Goal: Task Accomplishment & Management: Use online tool/utility

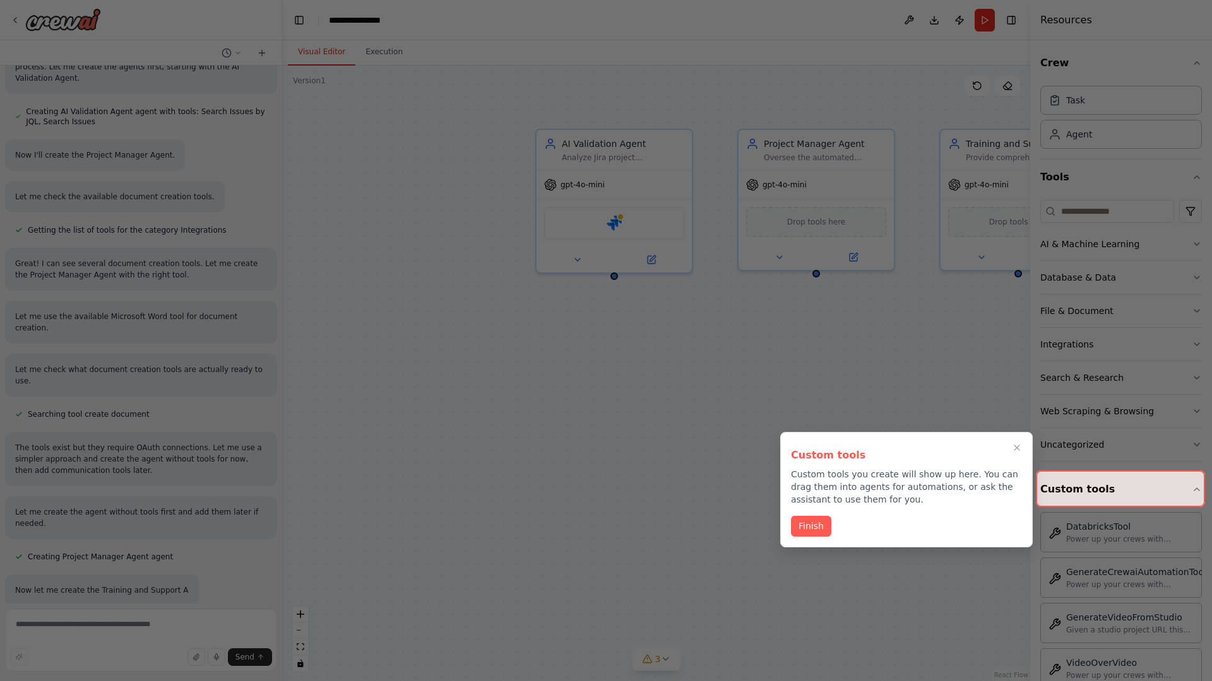
scroll to position [990, 0]
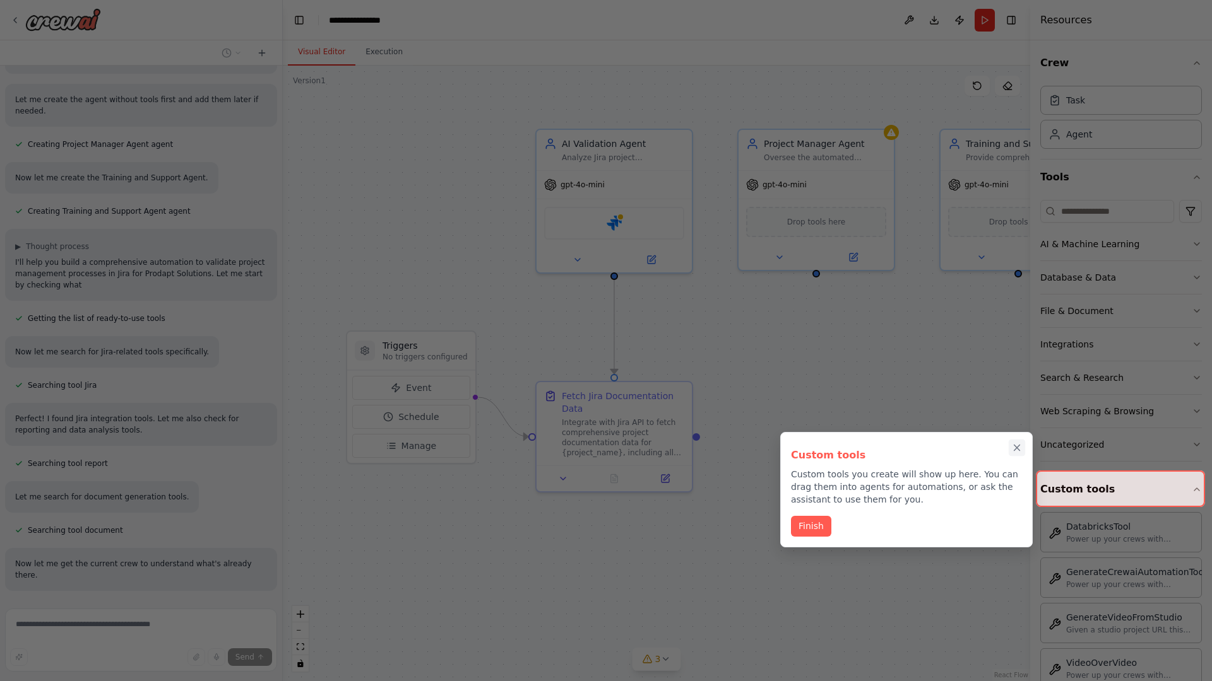
click at [1017, 448] on icon "Close walkthrough" at bounding box center [1017, 448] width 6 height 6
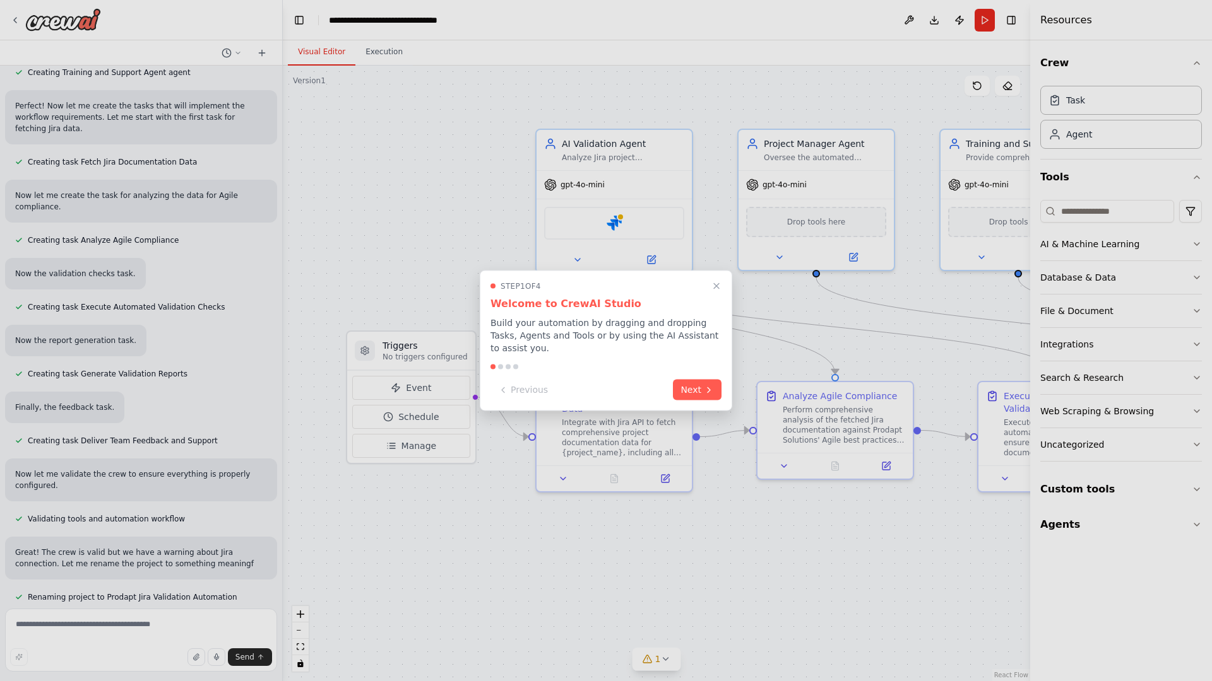
scroll to position [1515, 0]
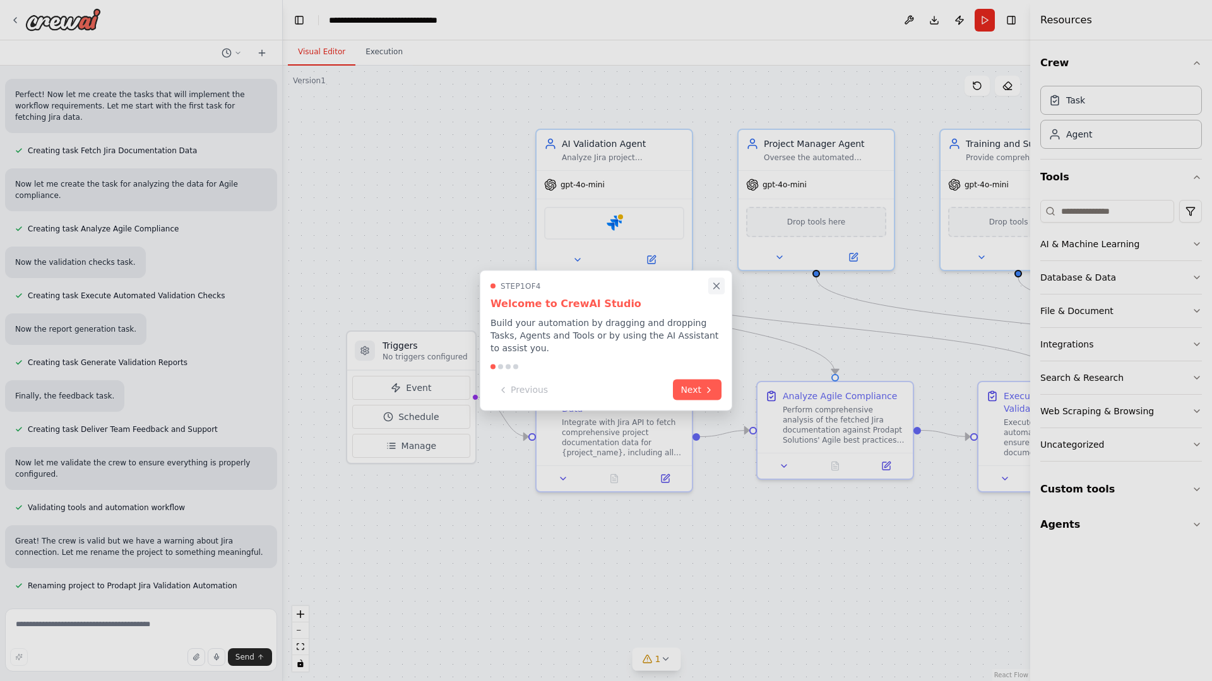
click at [716, 286] on icon "Close walkthrough" at bounding box center [717, 286] width 6 height 6
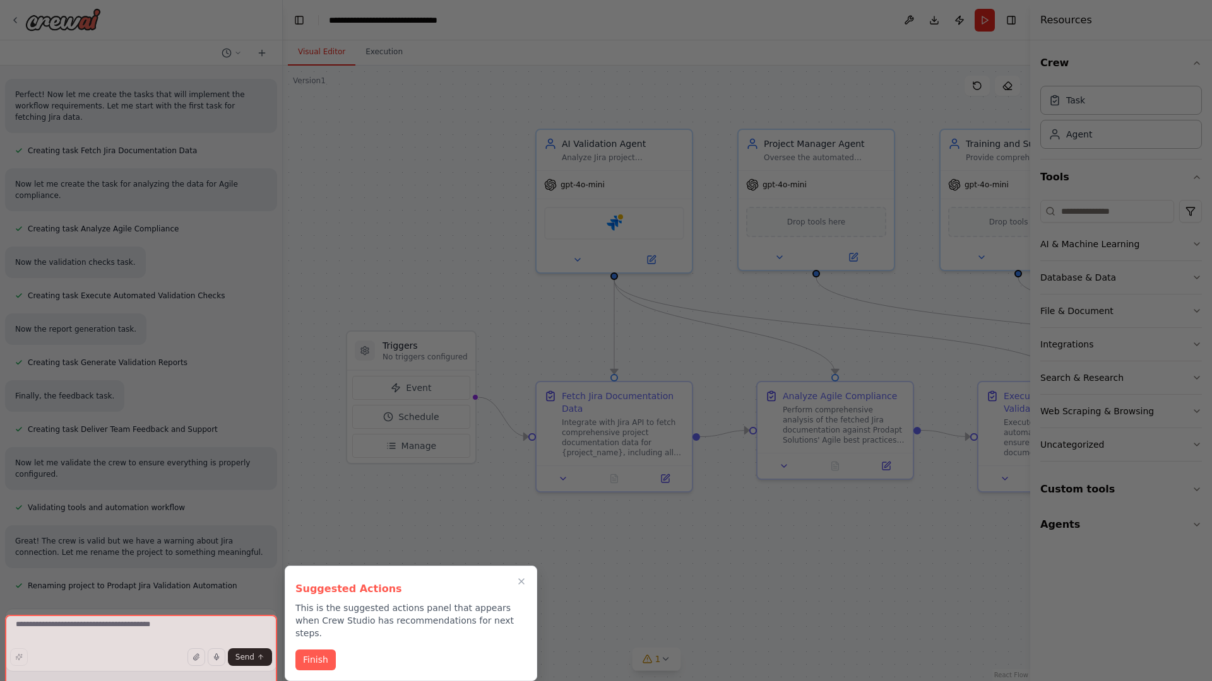
scroll to position [1545, 0]
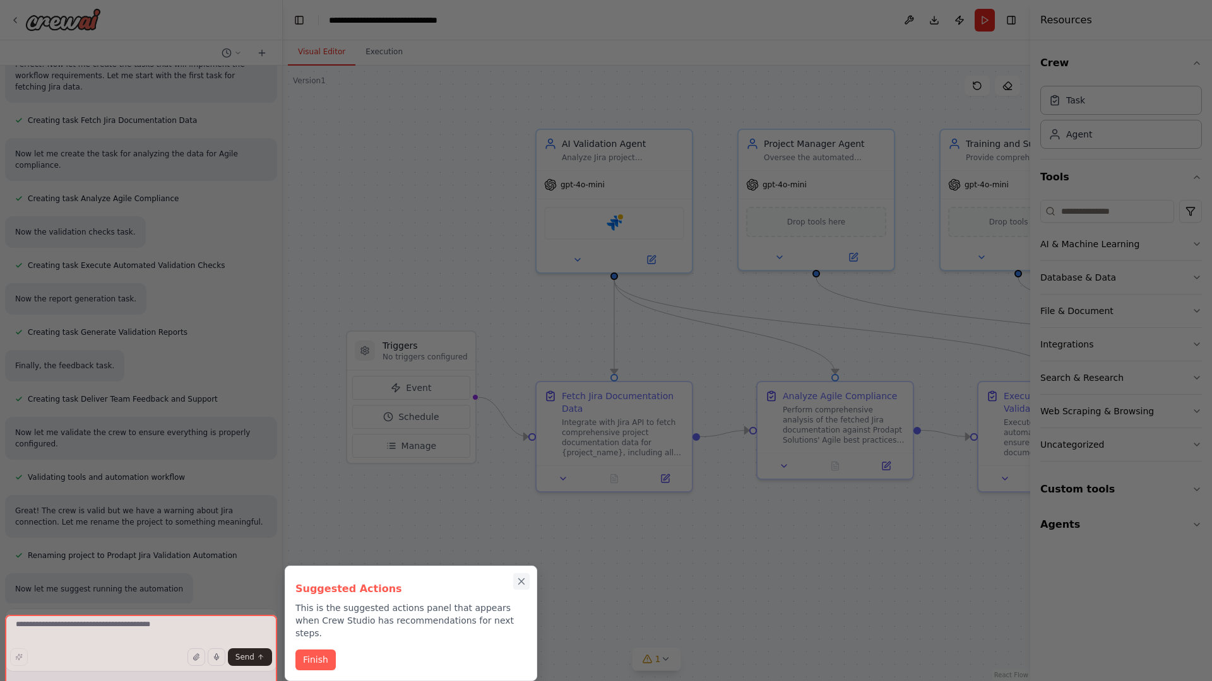
click at [521, 582] on icon "Close walkthrough" at bounding box center [522, 582] width 6 height 6
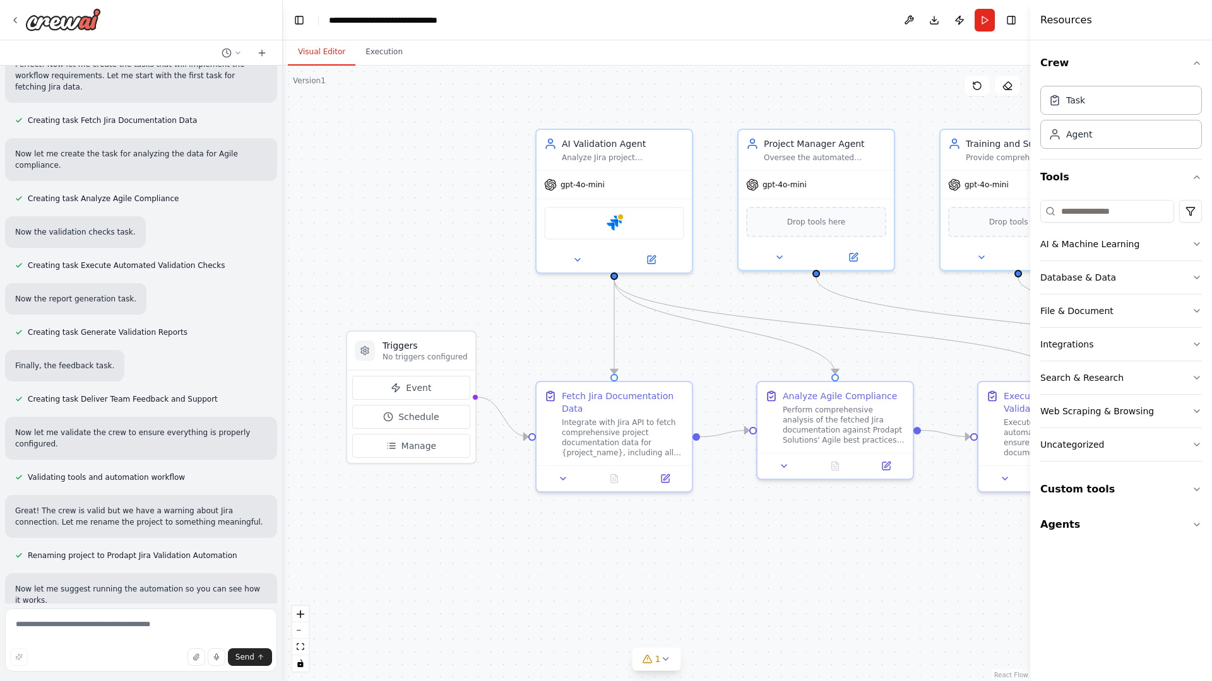
scroll to position [0, 0]
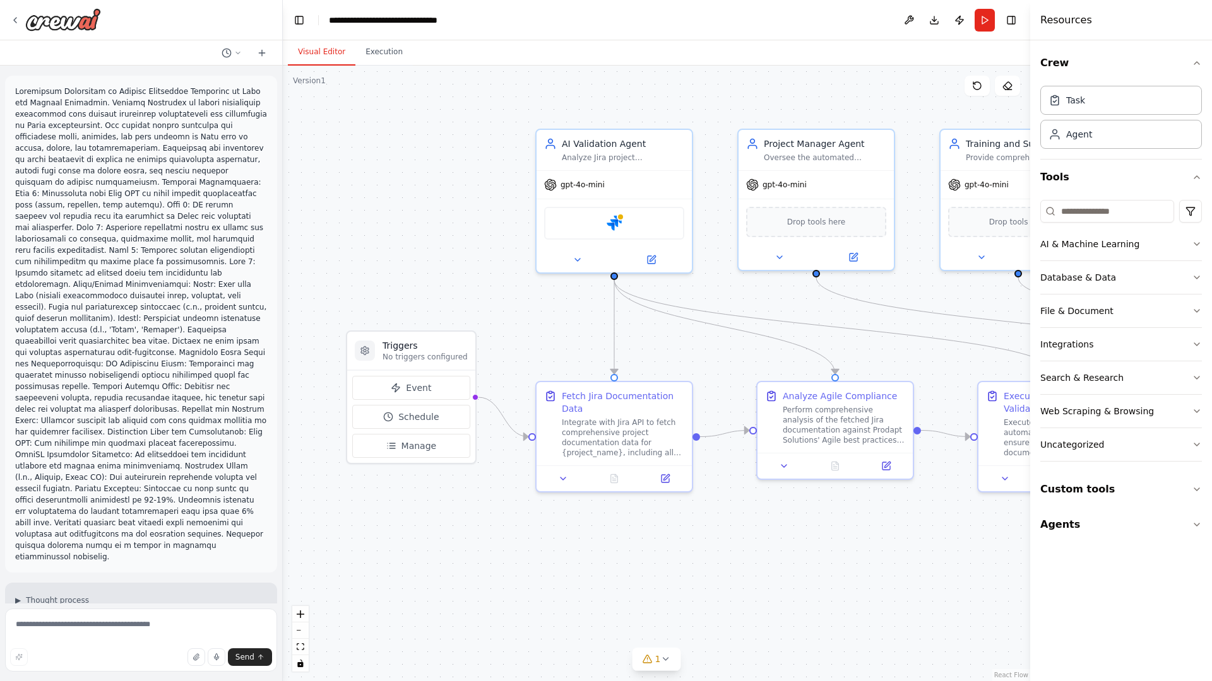
click at [18, 88] on p at bounding box center [141, 324] width 252 height 477
click at [372, 139] on div ".deletable-edge-delete-btn { width: 20px; height: 20px; border: 0px solid #ffff…" at bounding box center [656, 374] width 747 height 616
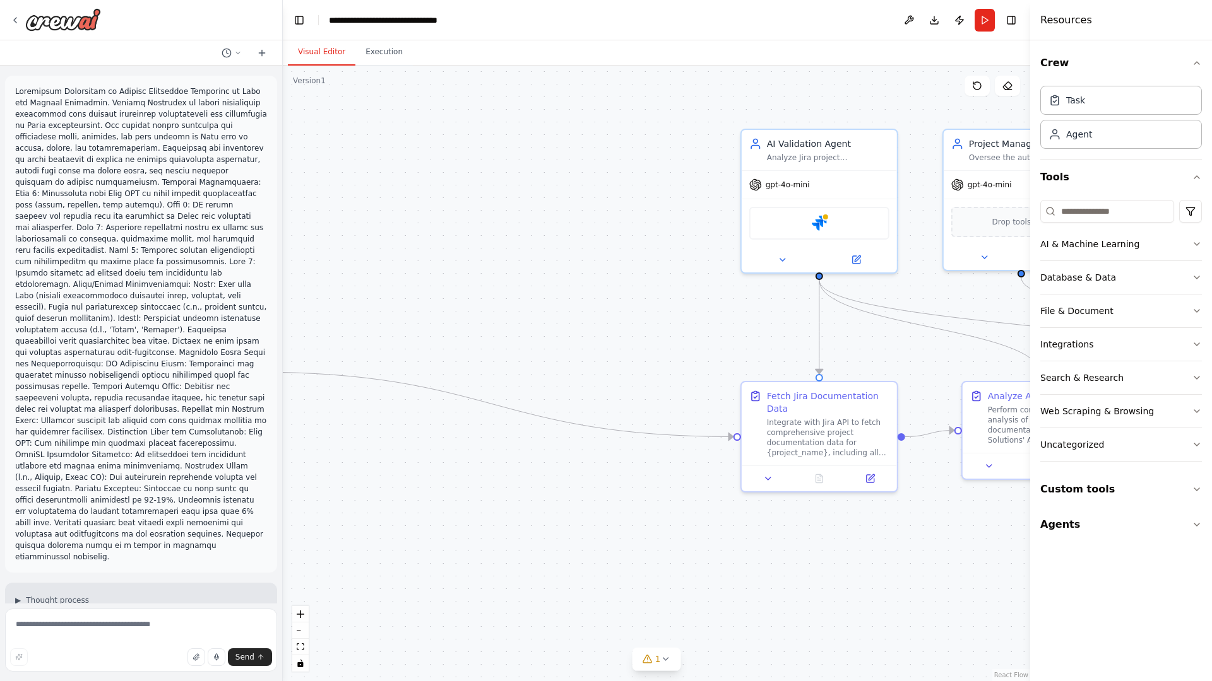
drag, startPoint x: 366, startPoint y: 358, endPoint x: 101, endPoint y: 333, distance: 266.2
click at [101, 333] on div "▶ Thought process I'll help you build a comprehensive automation to validate pr…" at bounding box center [606, 340] width 1212 height 681
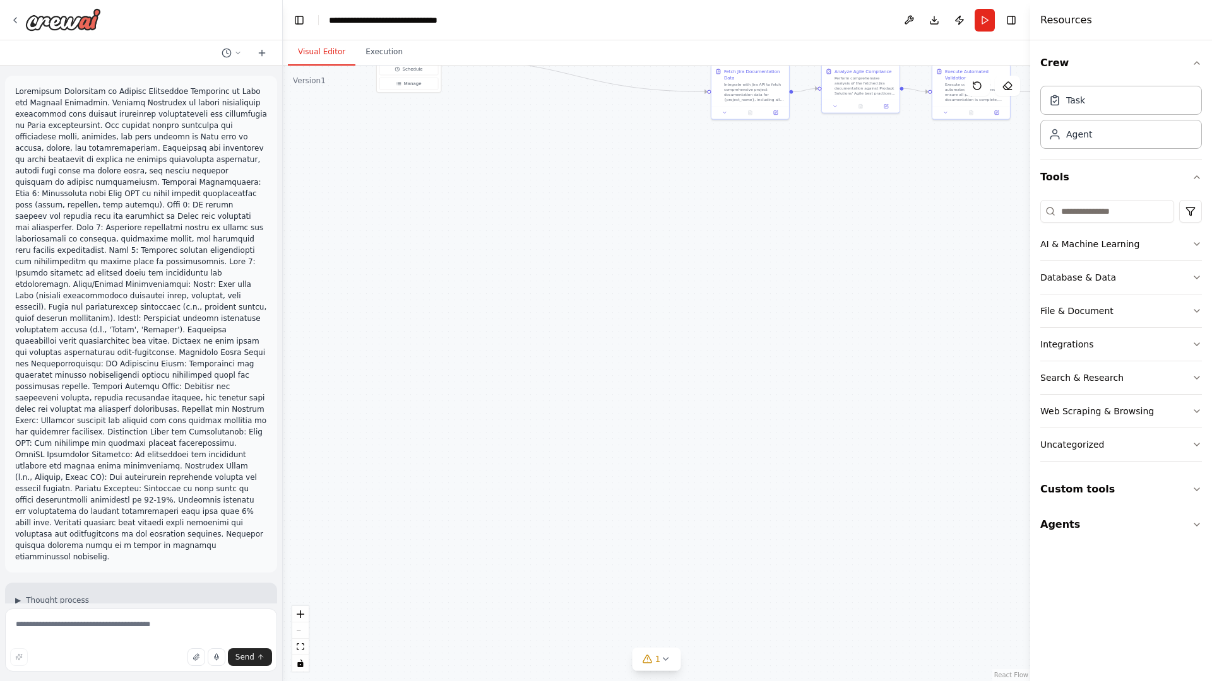
drag, startPoint x: 605, startPoint y: 623, endPoint x: 555, endPoint y: 252, distance: 375.1
click at [555, 252] on div ".deletable-edge-delete-btn { width: 20px; height: 20px; border: 0px solid #ffff…" at bounding box center [656, 374] width 747 height 616
